Goal: Find specific page/section: Find specific page/section

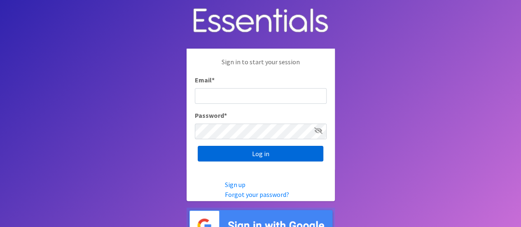
type input "melissa@cnydiaperbank.org"
click at [244, 157] on input "Log in" at bounding box center [261, 154] width 126 height 16
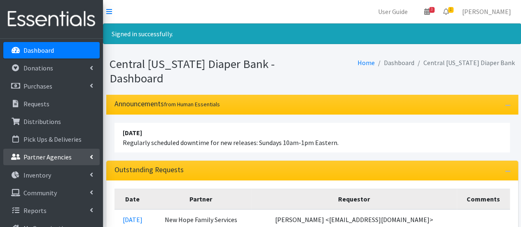
click at [41, 161] on link "Partner Agencies" at bounding box center [51, 157] width 96 height 16
